Goal: Task Accomplishment & Management: Manage account settings

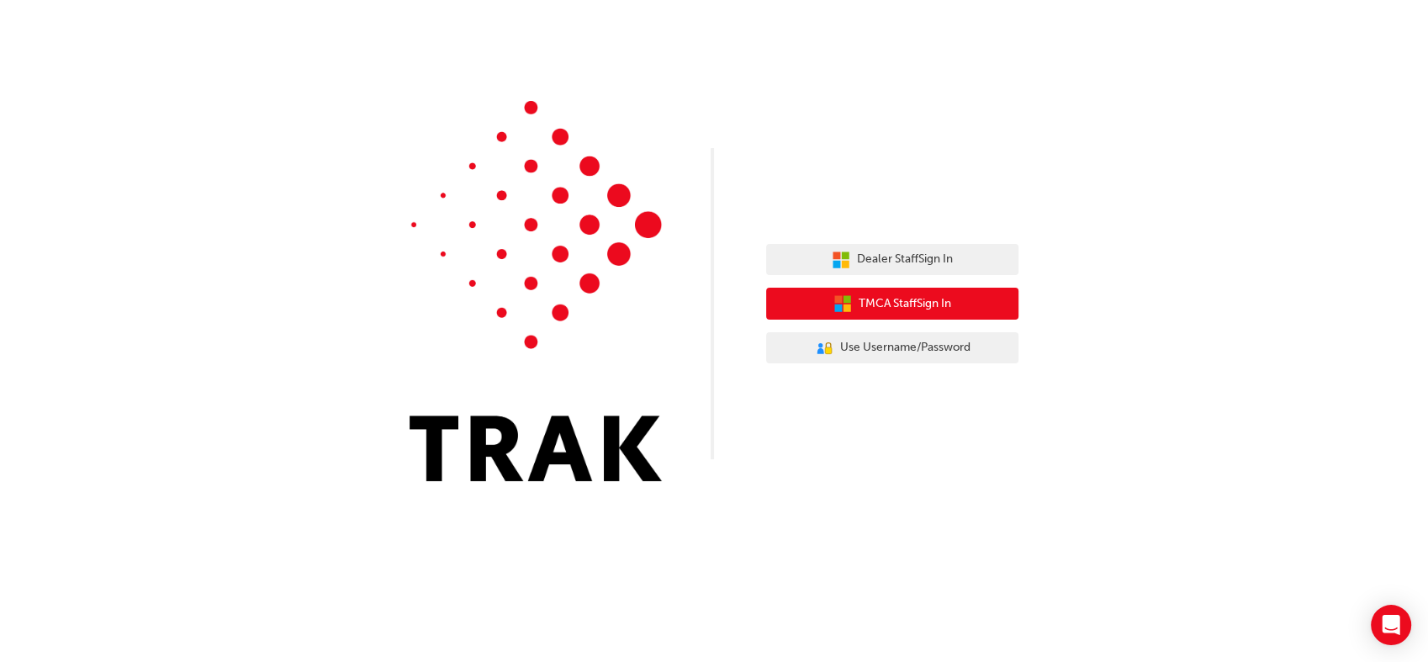
click at [927, 303] on span "TMCA Staff Sign In" at bounding box center [905, 303] width 93 height 19
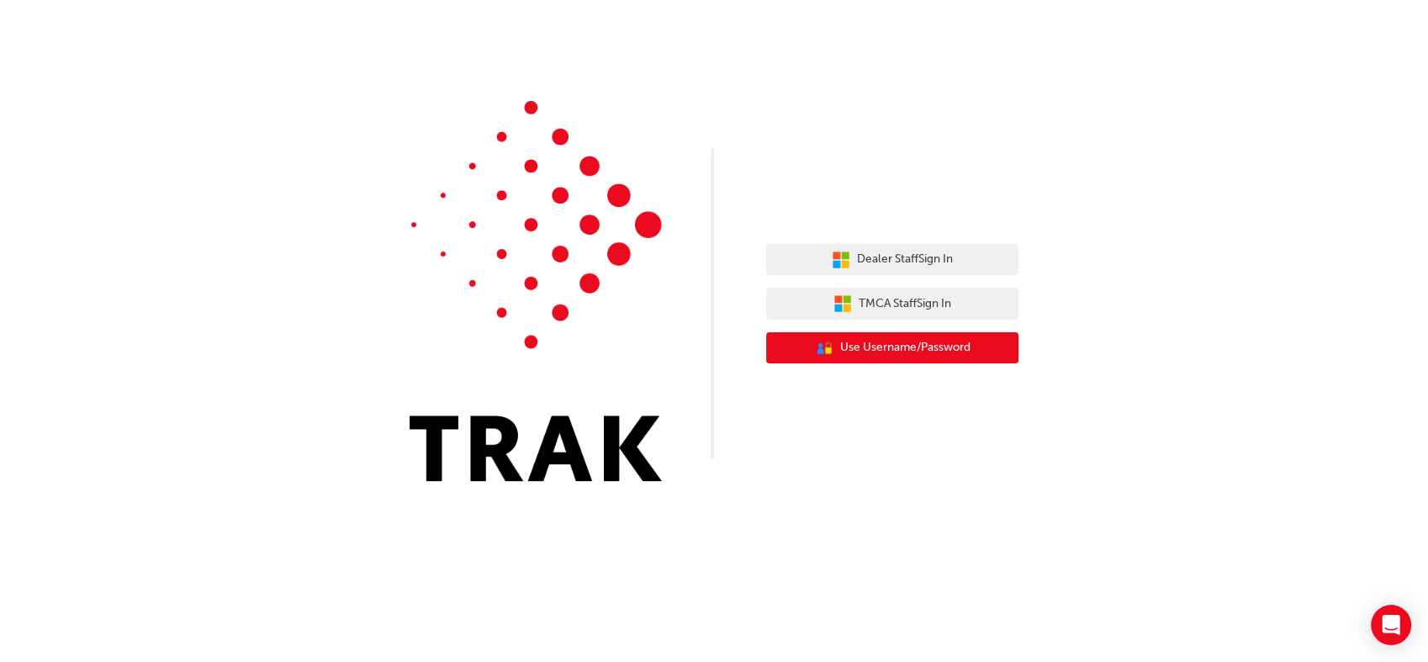
click at [855, 337] on button "User Authentication Icon - Blue Person, Gold Lock Use Username/Password" at bounding box center [892, 348] width 252 height 32
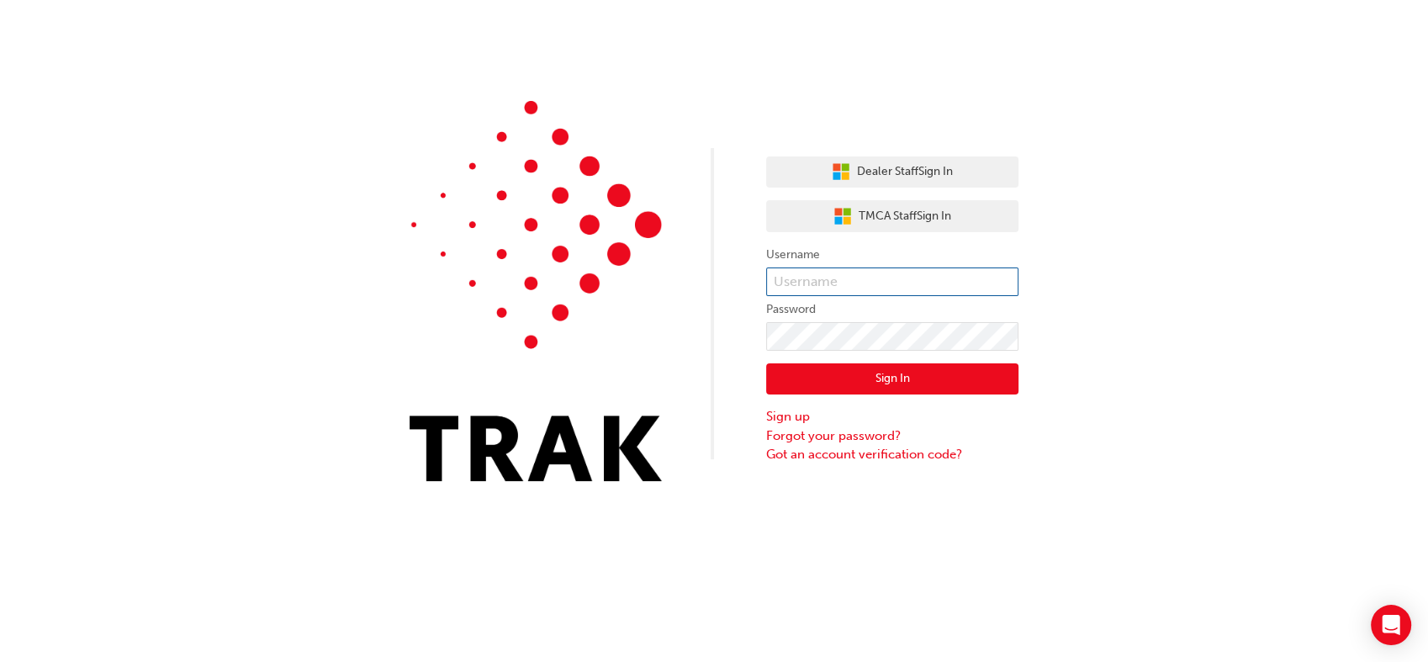
click at [846, 274] on input "text" at bounding box center [892, 282] width 252 height 29
click at [960, 278] on input "text" at bounding box center [892, 282] width 252 height 29
type input "Ankit.[PERSON_NAME]"
click button "Sign In" at bounding box center [892, 379] width 252 height 32
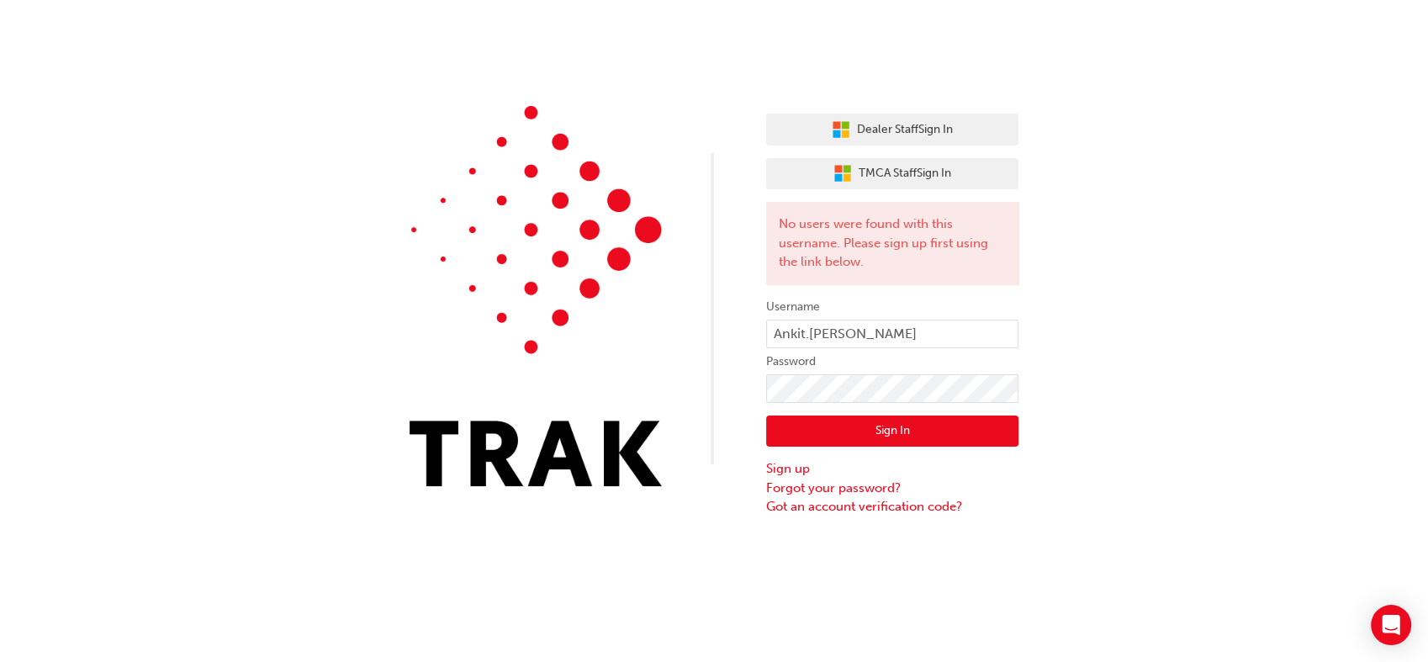
click at [895, 435] on button "Sign In" at bounding box center [892, 432] width 252 height 32
click button "Sign In" at bounding box center [892, 432] width 252 height 32
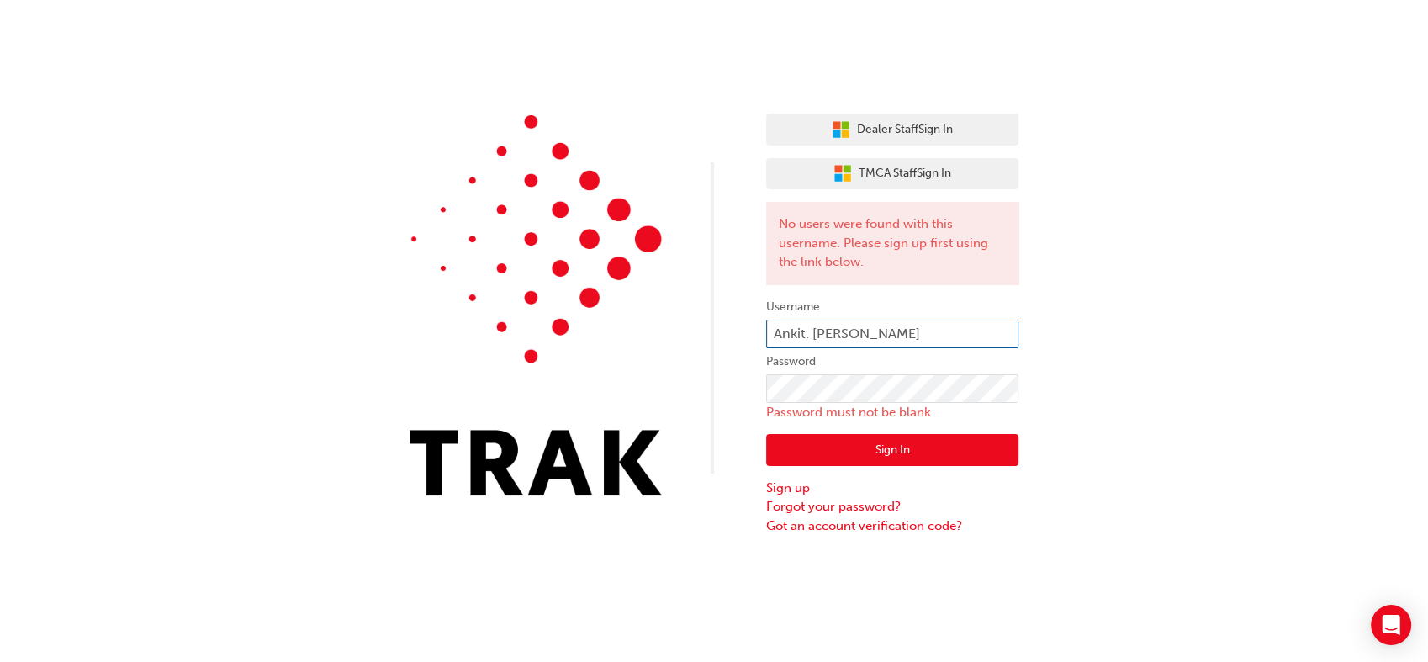
click at [813, 330] on input "Ankit. Kumar" at bounding box center [892, 334] width 252 height 29
type input "Ankit.Kumar"
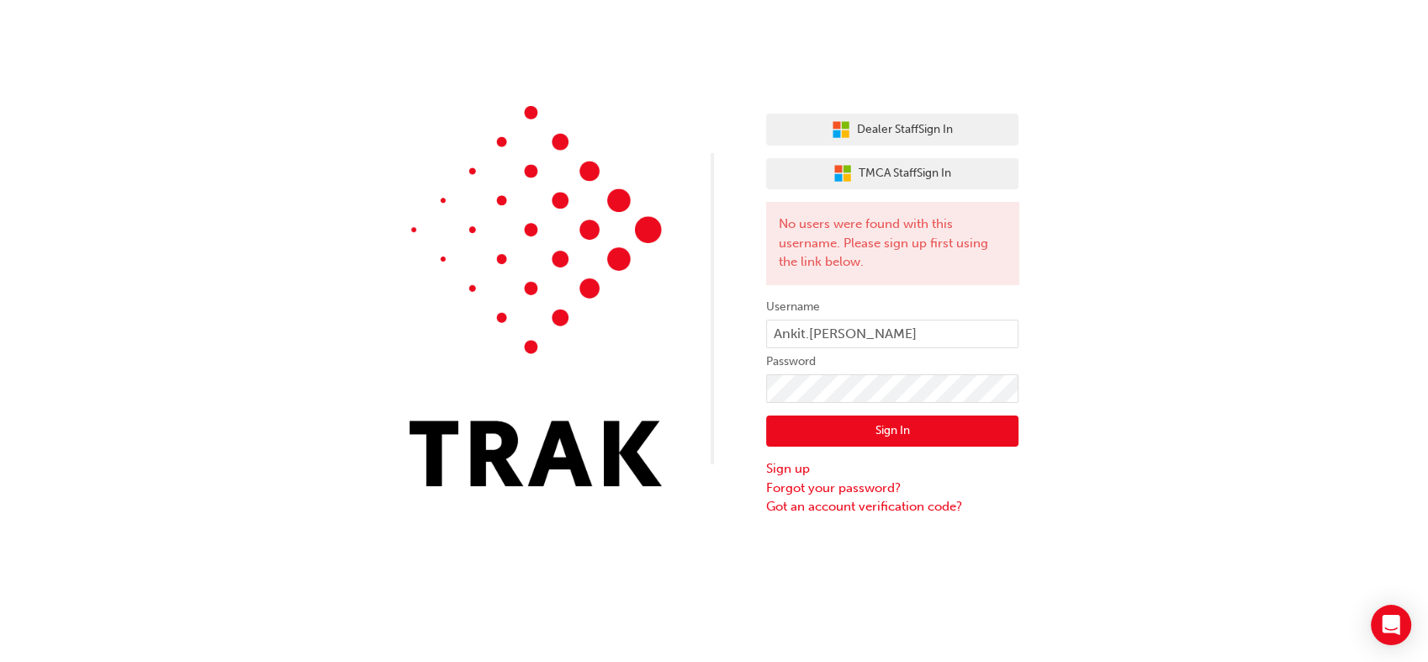
click at [925, 403] on div "Sign In Sign up Forgot your password? Got an account verification code?" at bounding box center [892, 460] width 252 height 114
click at [887, 431] on button "Sign In" at bounding box center [892, 432] width 252 height 32
click at [913, 433] on button "Sign In" at bounding box center [892, 432] width 252 height 32
type input "Ankit. Kumar"
click button "Sign In" at bounding box center [892, 432] width 252 height 32
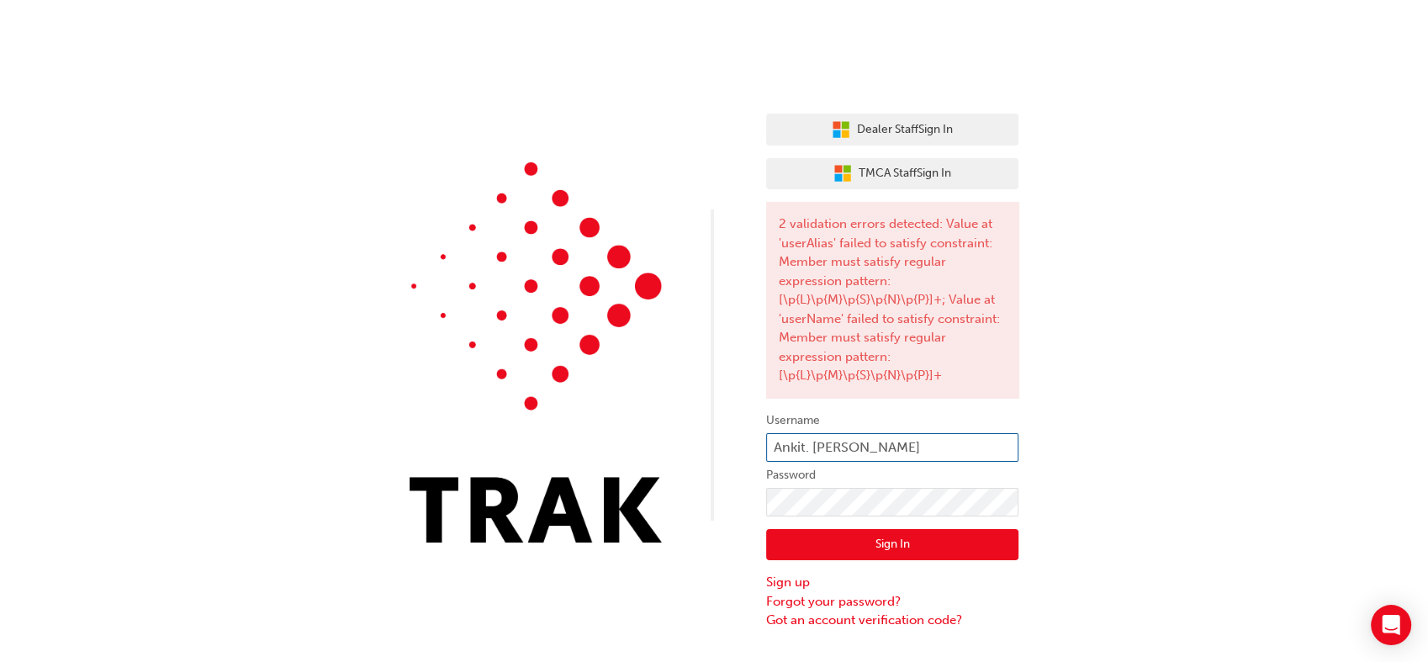
click at [865, 451] on input "Ankit. Kumar" at bounding box center [892, 447] width 252 height 29
click at [813, 451] on input "Ankit. Kumar" at bounding box center [892, 447] width 252 height 29
type input "Ankit.Kumar"
click at [942, 545] on button "Sign In" at bounding box center [892, 545] width 252 height 32
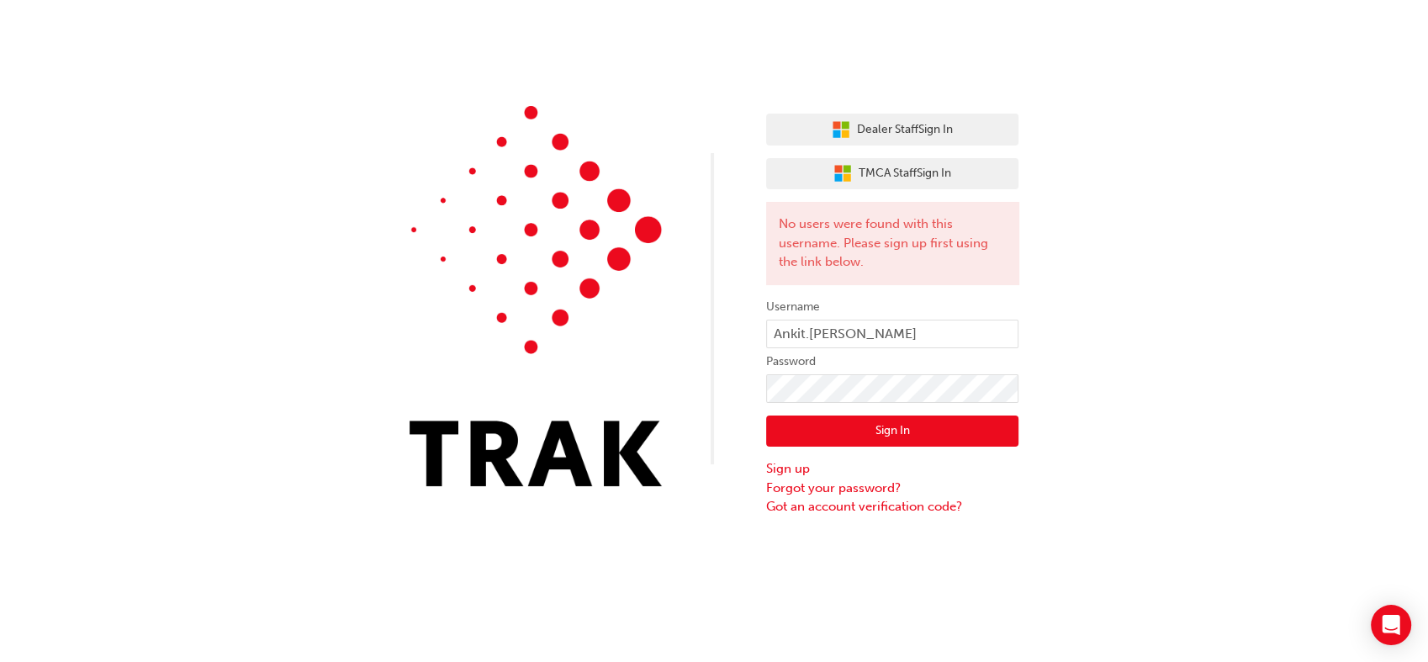
click at [902, 419] on button "Sign In" at bounding box center [892, 432] width 252 height 32
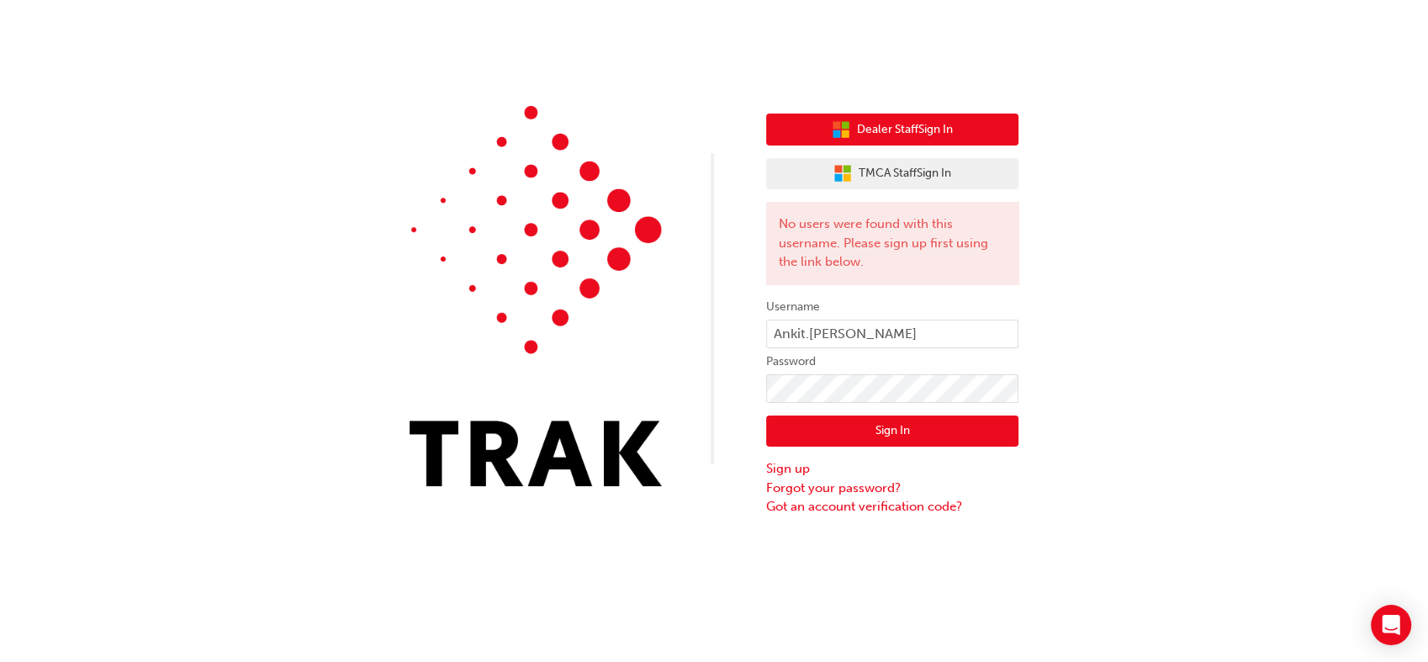
click at [914, 123] on span "Dealer Staff Sign In" at bounding box center [905, 129] width 96 height 19
